Goal: Navigation & Orientation: Find specific page/section

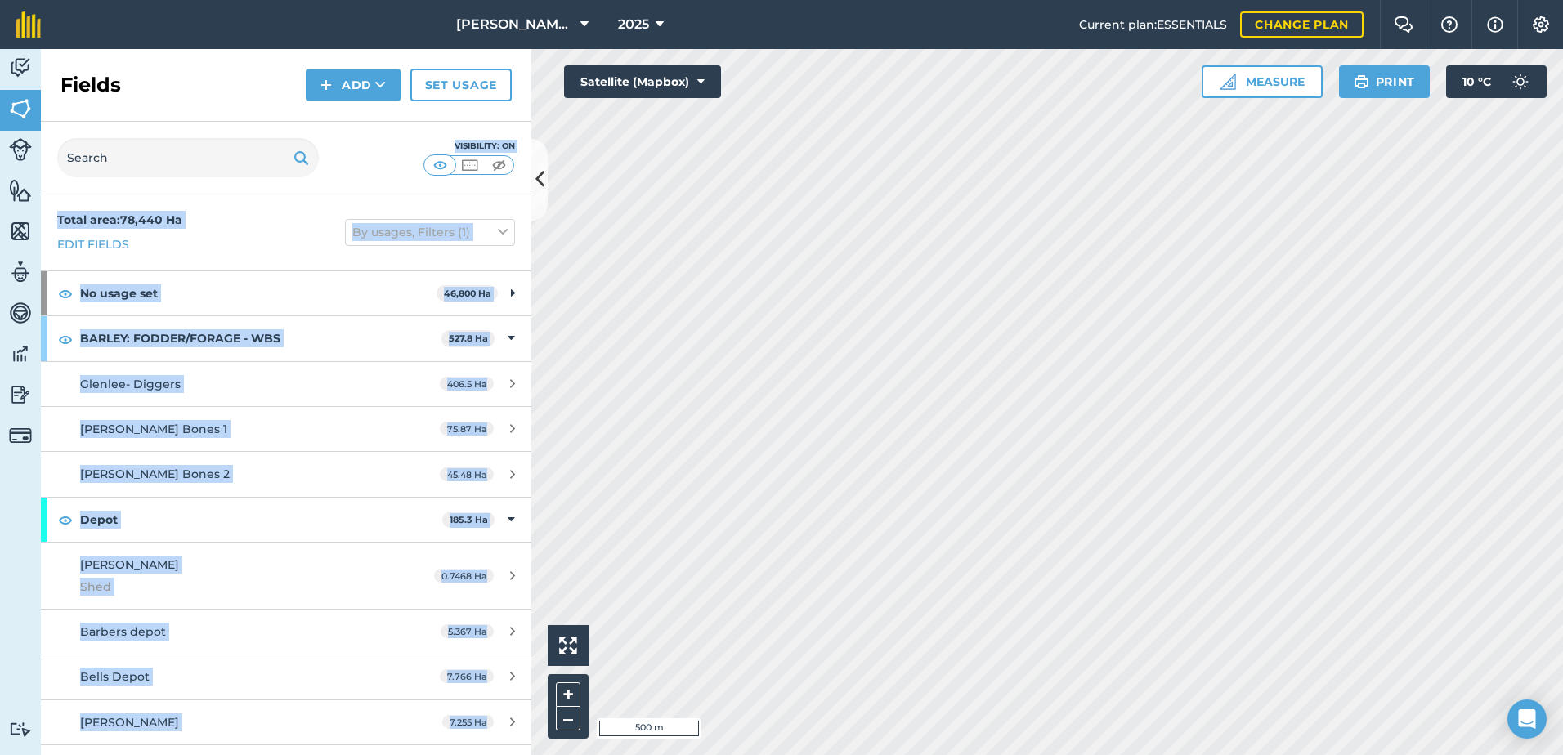
click at [647, 213] on div "Activity Fields Livestock Features Maps Team Vehicles Data Reporting Billing Tu…" at bounding box center [781, 402] width 1563 height 706
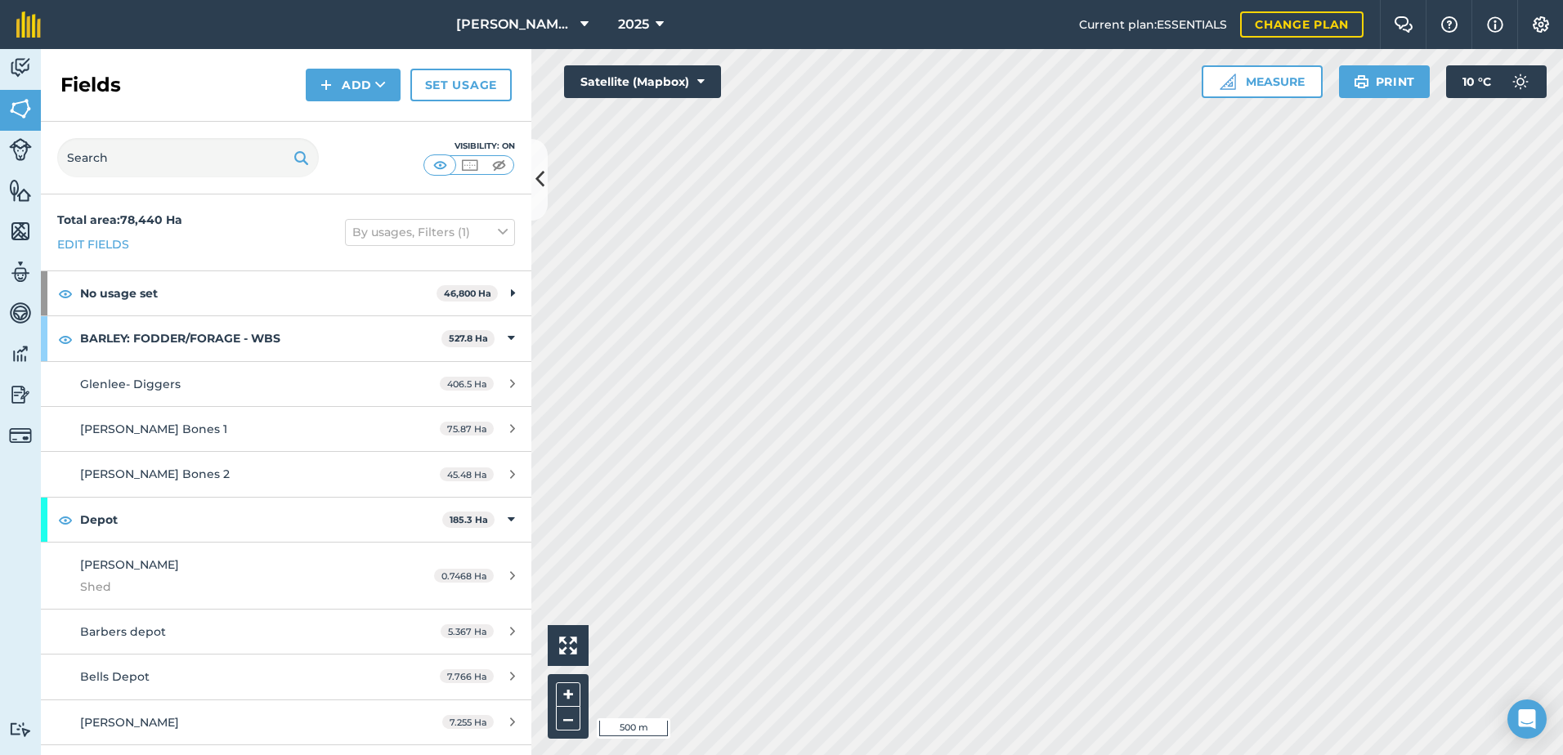
click at [396, 110] on div "Fields Add Set usage" at bounding box center [286, 85] width 490 height 73
click at [1021, 31] on div "[PERSON_NAME] ASAHI PADDOCKS 2025 Current plan : ESSENTIALS Change plan Farm Ch…" at bounding box center [781, 377] width 1563 height 755
click at [731, 47] on div "[PERSON_NAME] ASAHI PADDOCKS 2025 Current plan : ESSENTIALS Change plan Farm Ch…" at bounding box center [781, 377] width 1563 height 755
click at [1016, 0] on html "[PERSON_NAME] ASAHI PADDOCKS 2025 Current plan : ESSENTIALS Change plan Farm Ch…" at bounding box center [781, 377] width 1563 height 755
click at [1060, 755] on html "[PERSON_NAME] ASAHI PADDOCKS 2025 Current plan : ESSENTIALS Change plan Farm Ch…" at bounding box center [781, 377] width 1563 height 755
